Goal: Task Accomplishment & Management: Use online tool/utility

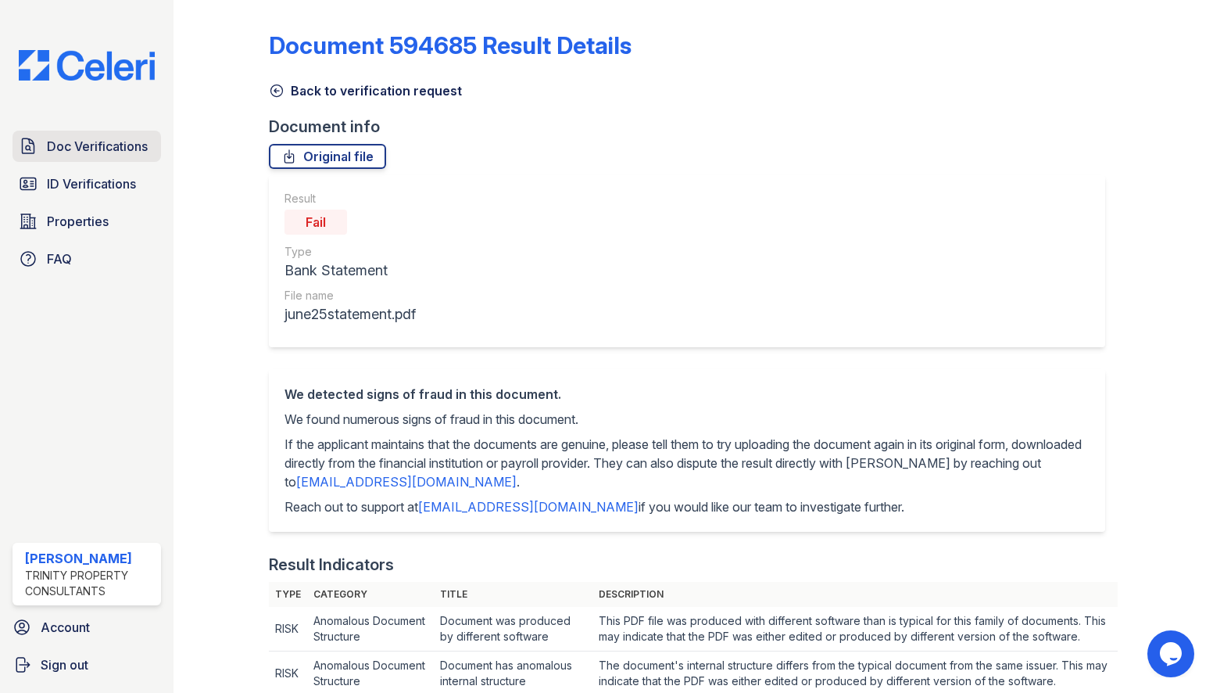
click at [143, 142] on span "Doc Verifications" at bounding box center [97, 146] width 101 height 19
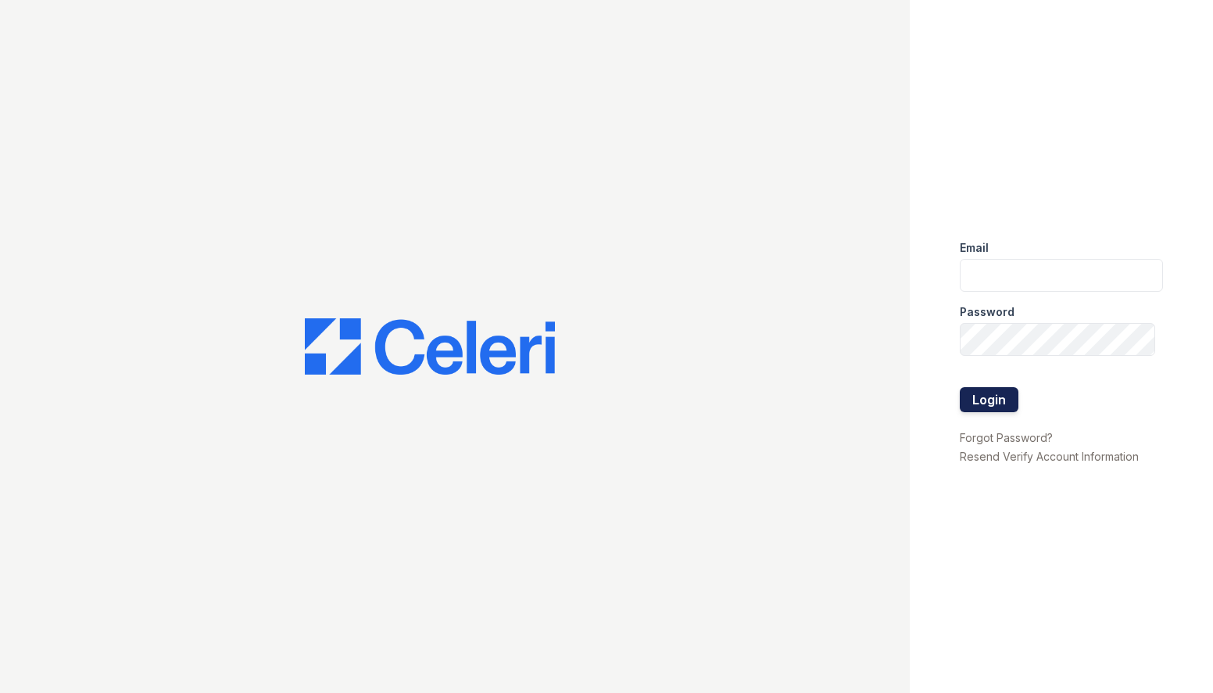
type input "sgasanov@trinity-pm.com"
click at [963, 399] on button "Login" at bounding box center [989, 399] width 59 height 25
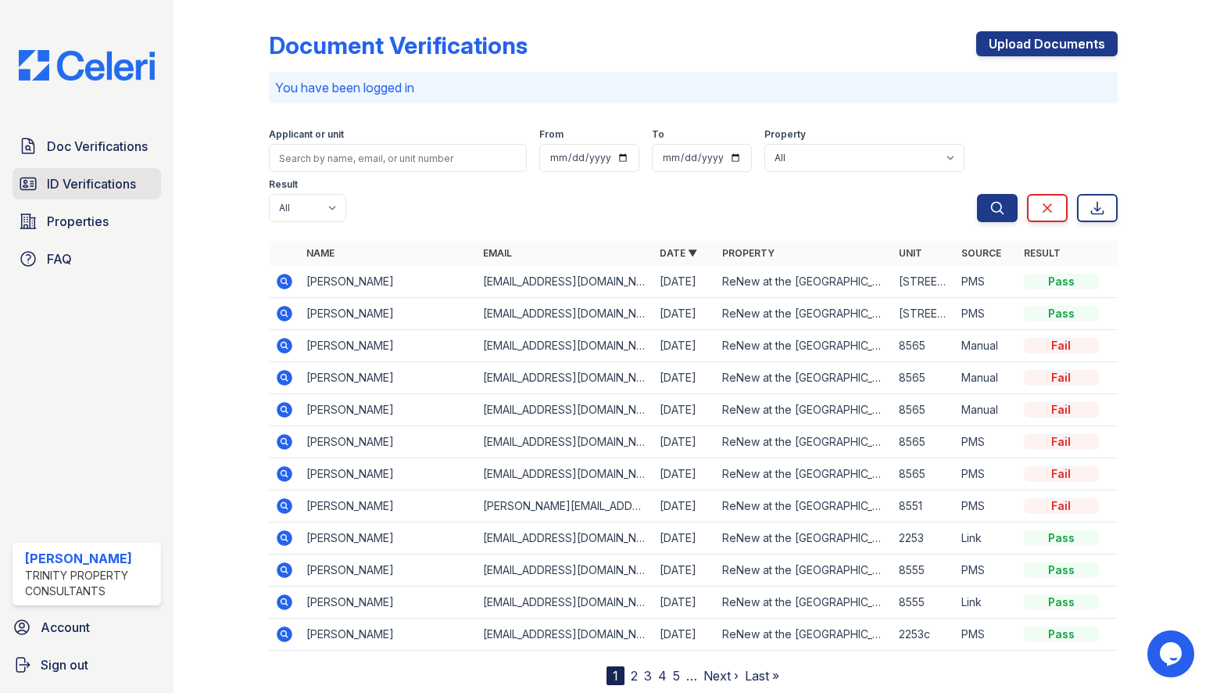
click at [77, 199] on link "ID Verifications" at bounding box center [87, 183] width 149 height 31
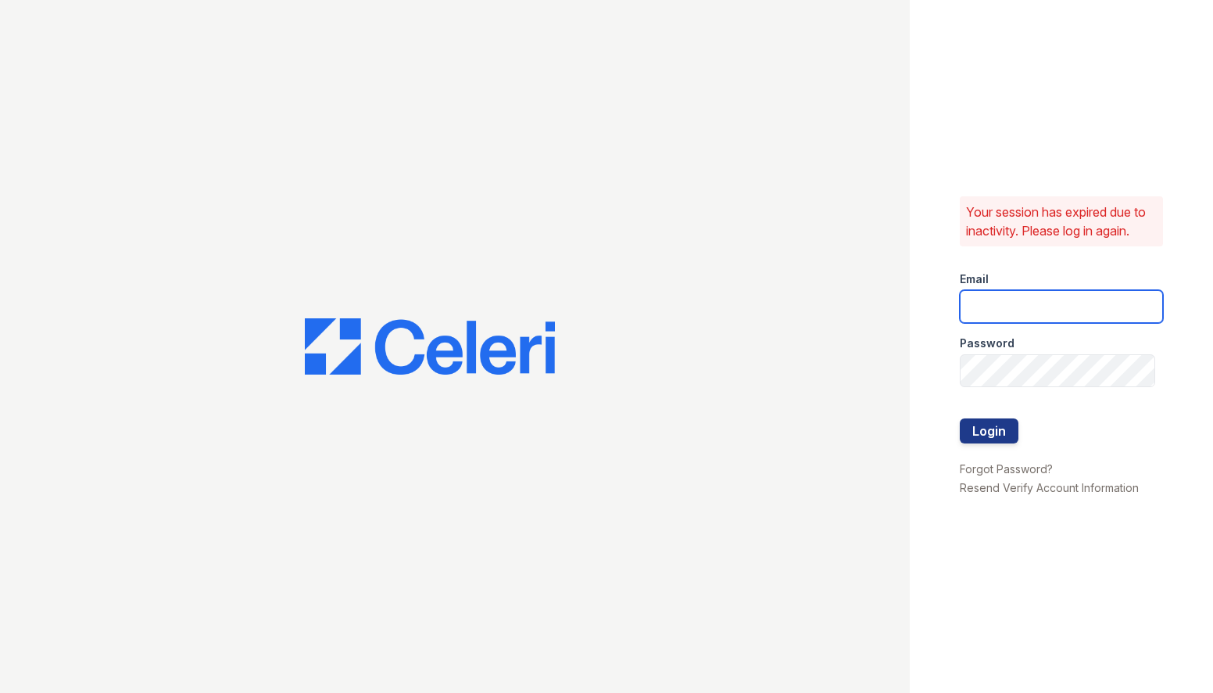
type input "sgasanov@trinity-pm.com"
click at [979, 422] on button "Login" at bounding box center [989, 430] width 59 height 25
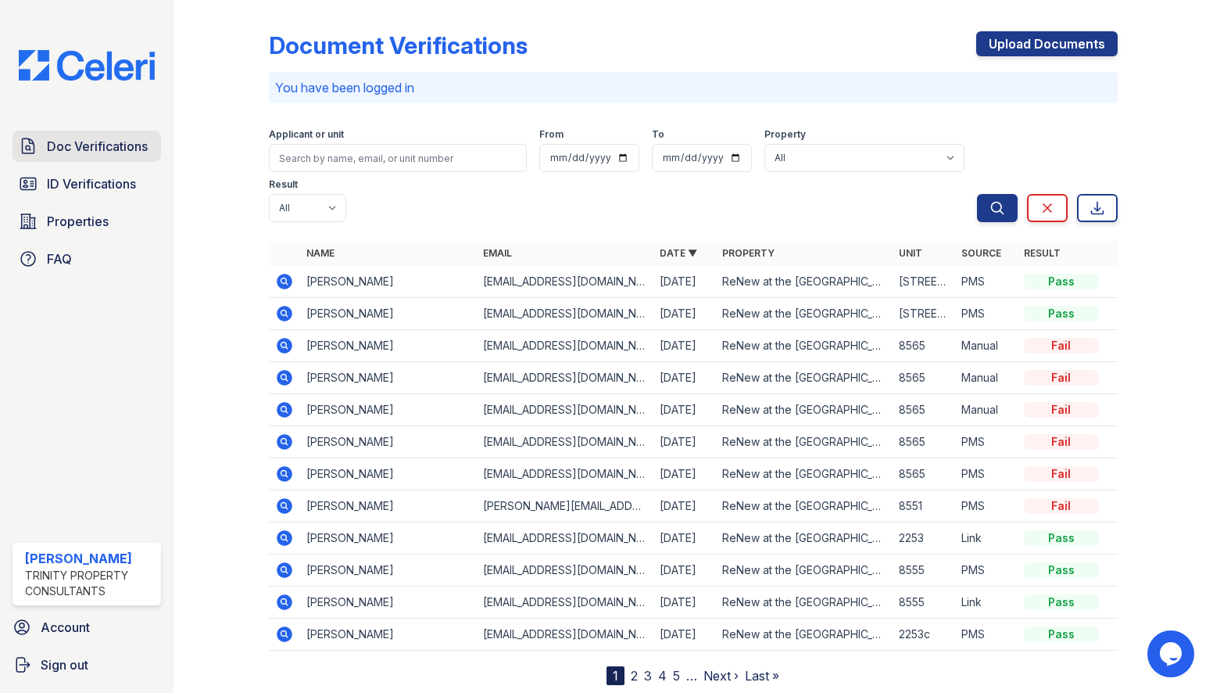
click at [84, 139] on span "Doc Verifications" at bounding box center [97, 146] width 101 height 19
